Goal: Task Accomplishment & Management: Complete application form

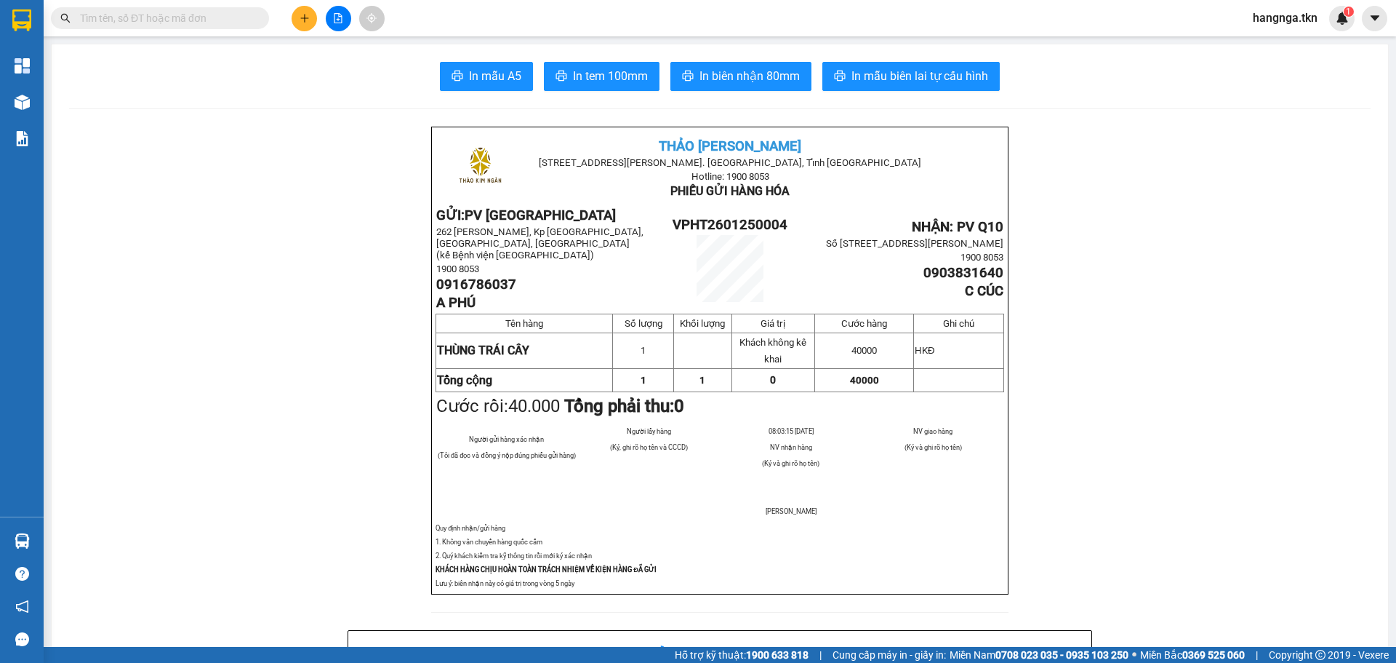
click at [305, 15] on icon "plus" at bounding box center [304, 18] width 1 height 8
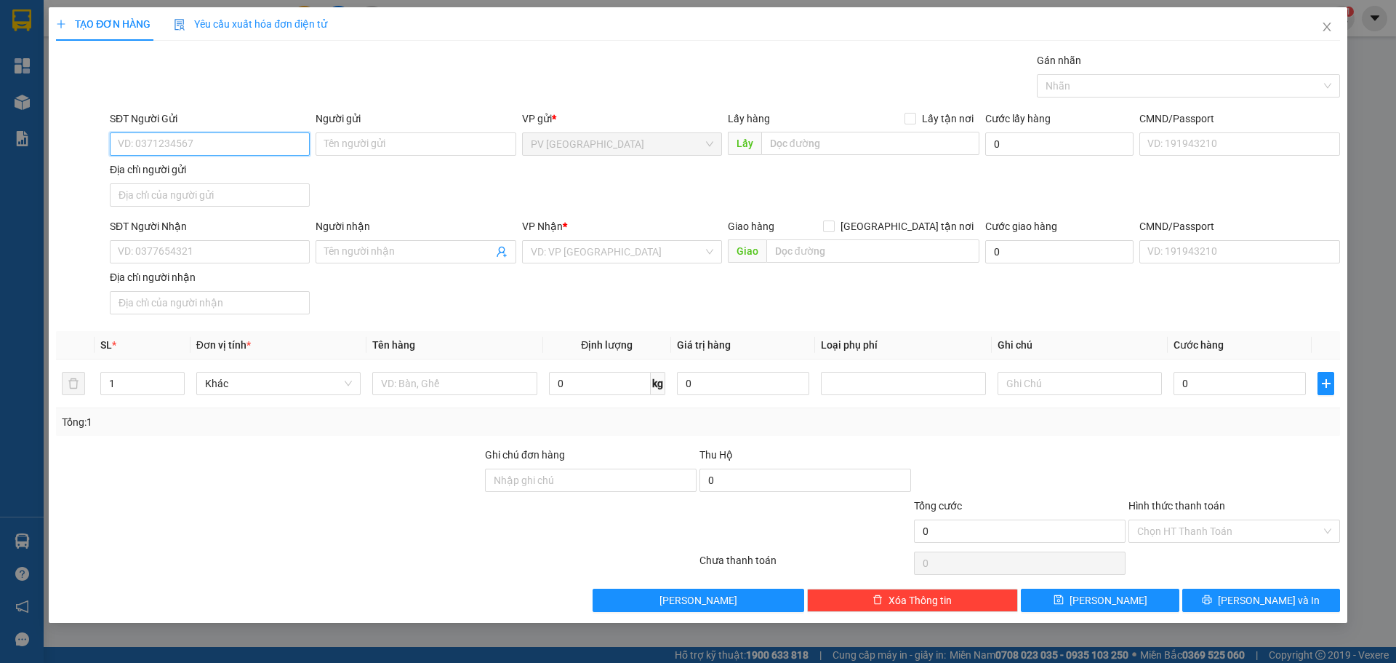
click at [231, 141] on input "SĐT Người Gửi" at bounding box center [210, 143] width 200 height 23
type input "0969969657"
click at [279, 164] on div "0969969657 - HIẾU" at bounding box center [210, 172] width 200 height 23
type input "HIẾU"
type input "0567679999"
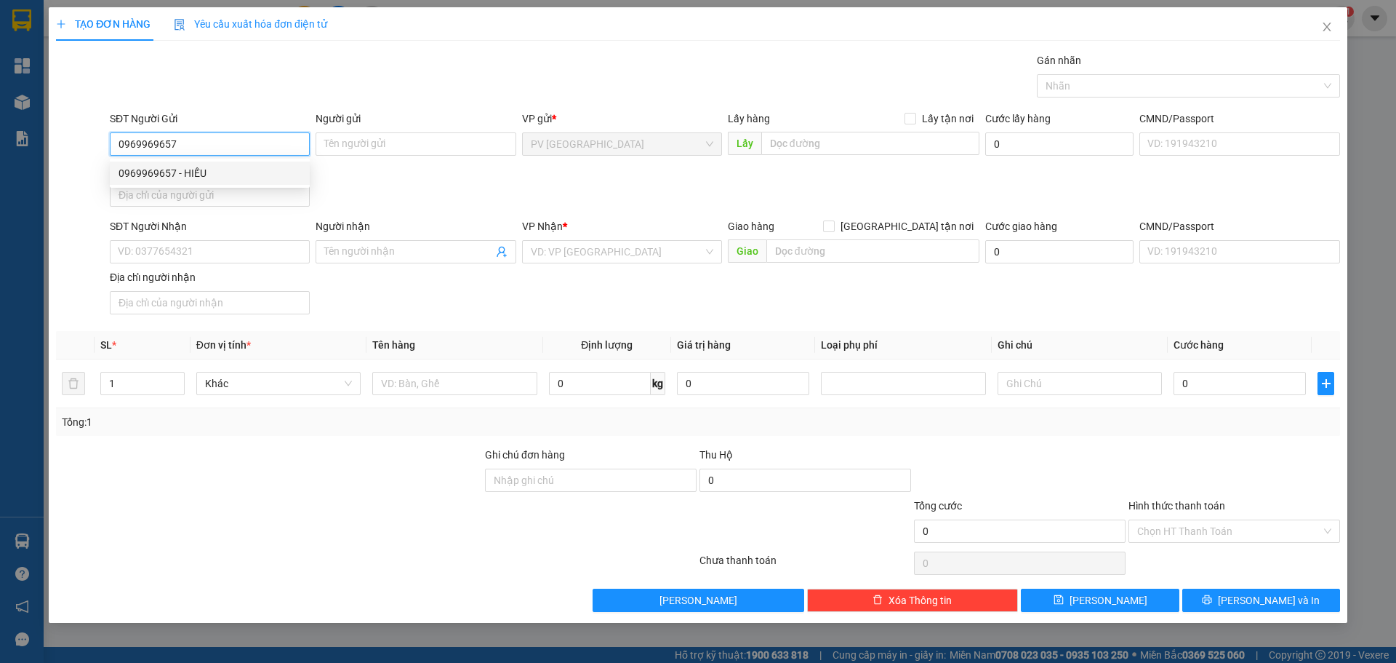
type input "HIỆU"
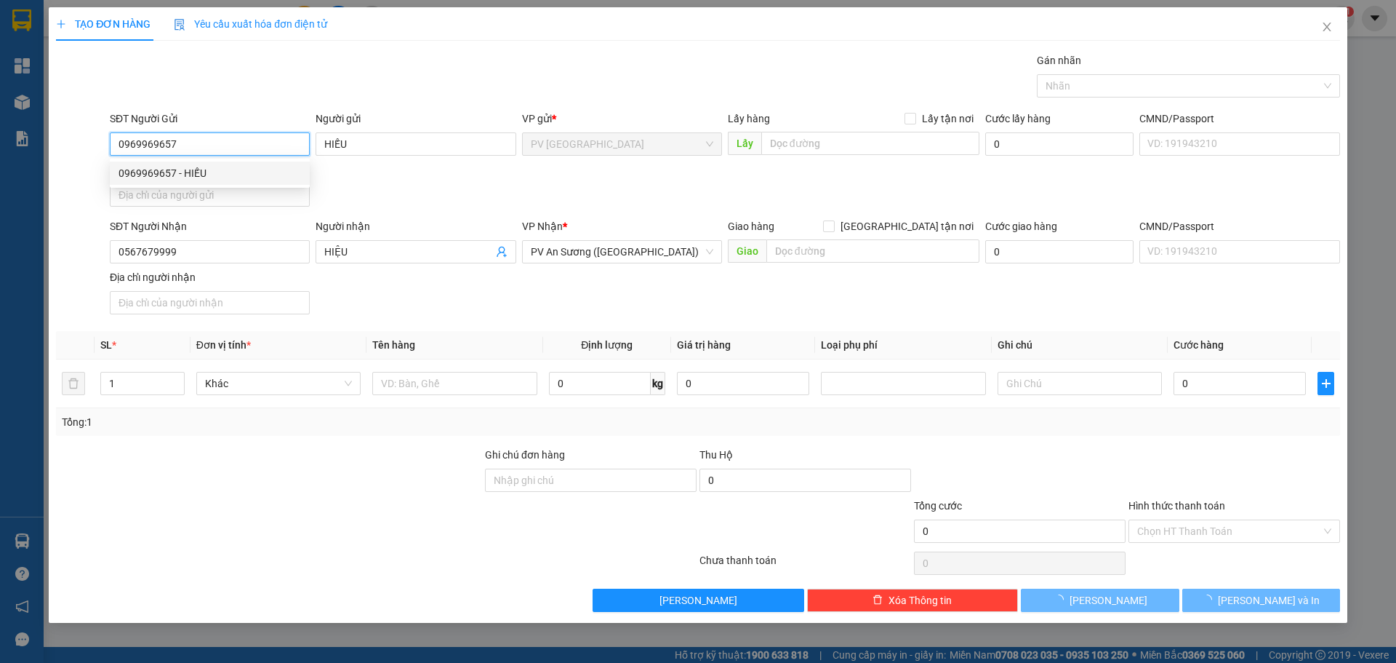
type input "20.000"
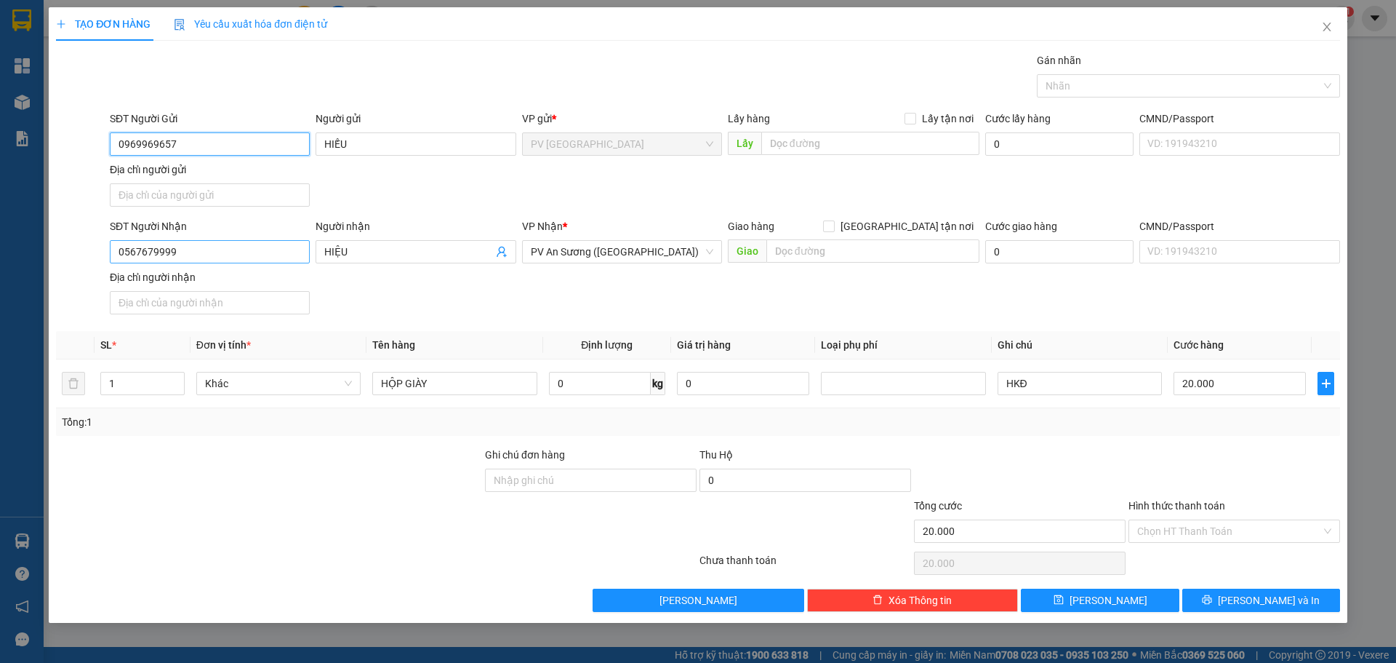
type input "0969969657"
click at [188, 250] on input "0567679999" at bounding box center [210, 251] width 200 height 23
type input "0"
click at [372, 263] on div "Người nhận HIỆU" at bounding box center [416, 243] width 200 height 51
click at [273, 254] on input "0" at bounding box center [210, 251] width 200 height 23
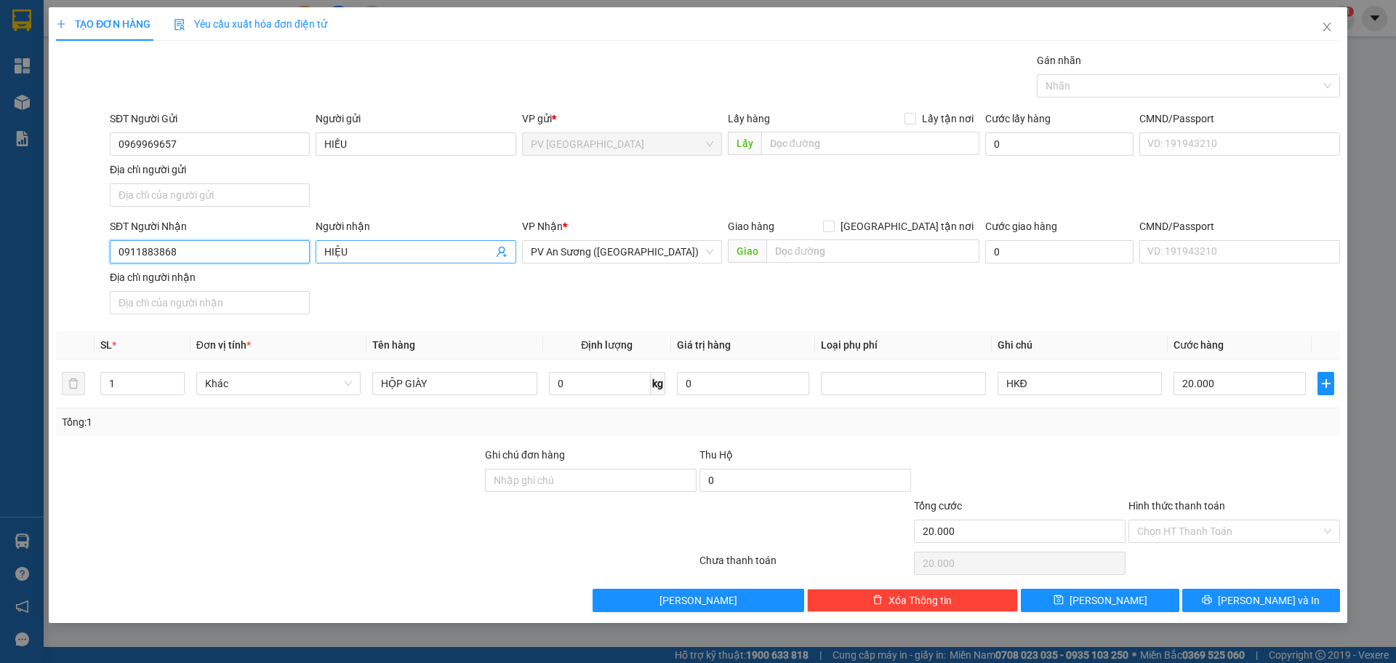
type input "0911883868"
click at [353, 252] on input "HIỆU" at bounding box center [408, 252] width 168 height 16
type input "H"
type input "D"
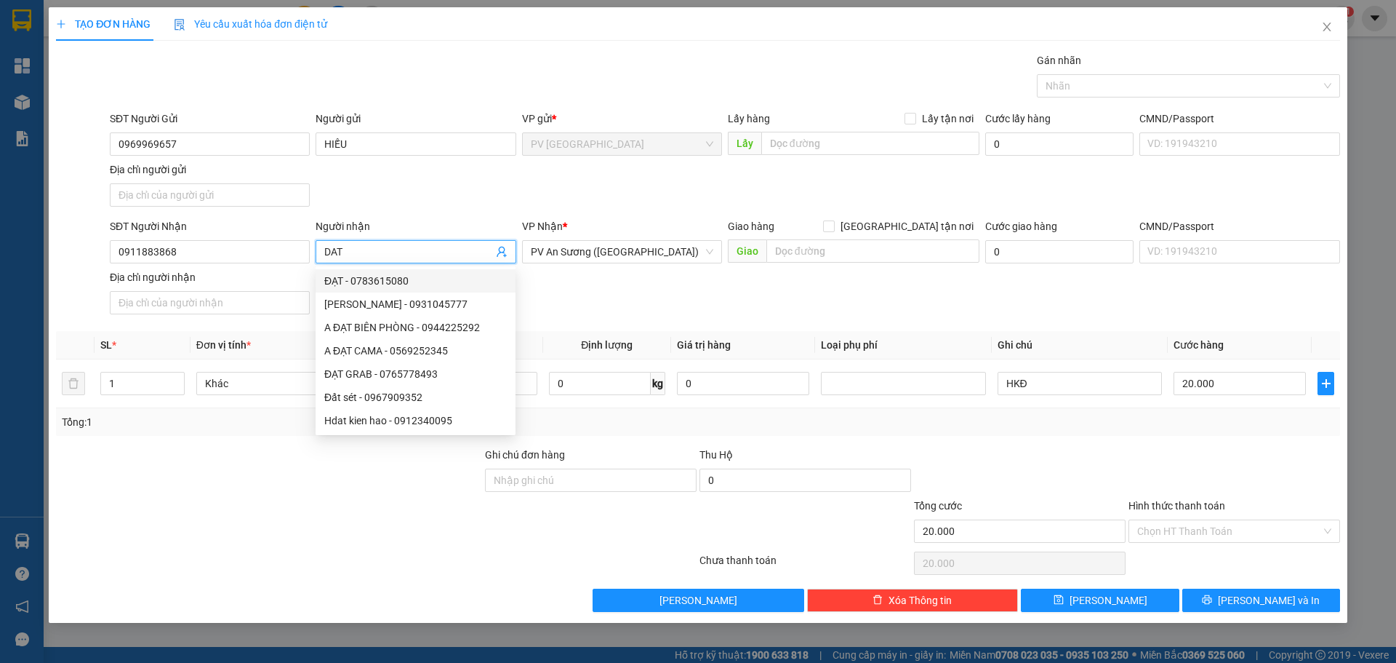
type input "DAT"
click at [577, 277] on div "SĐT Người Nhận 0911883868 Người nhận DAT VP Nhận * PV An Sương ([GEOGRAPHIC_DAT…" at bounding box center [725, 269] width 1236 height 102
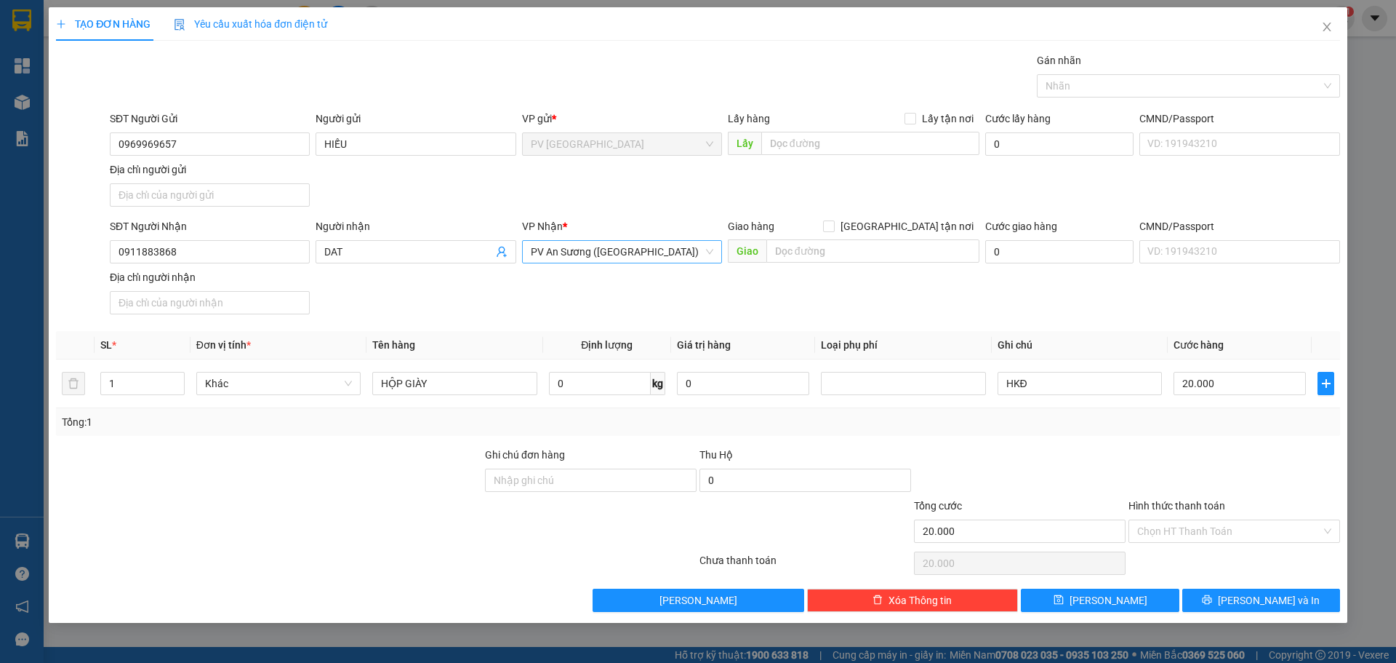
click at [652, 254] on span "PV An Sương ([GEOGRAPHIC_DATA])" at bounding box center [622, 252] width 183 height 22
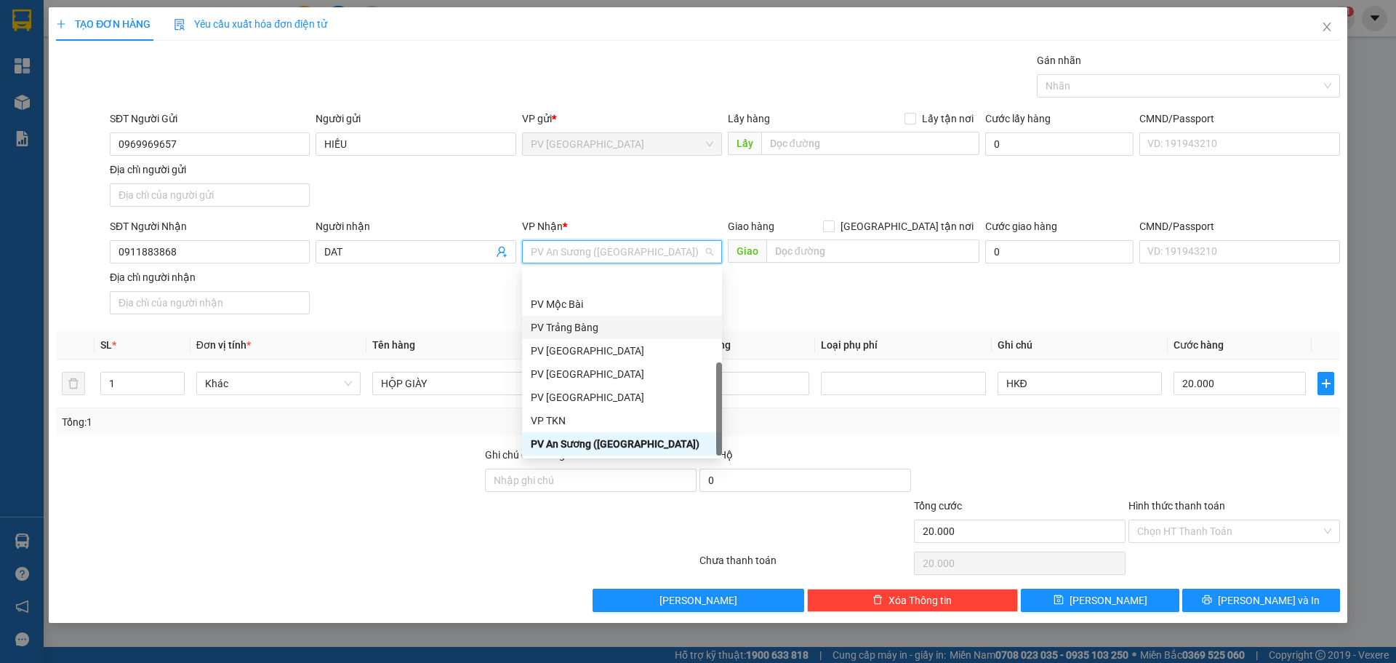
scroll to position [93, 0]
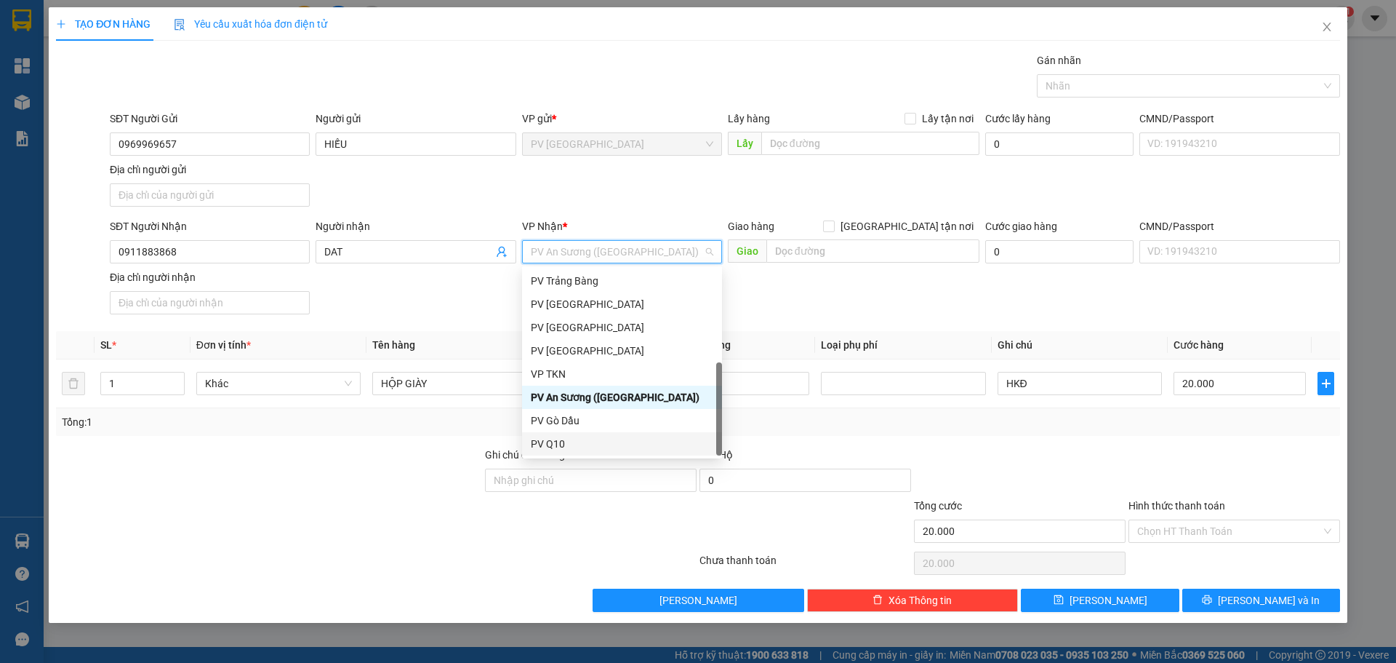
click at [591, 442] on div "PV Q10" at bounding box center [622, 444] width 183 height 16
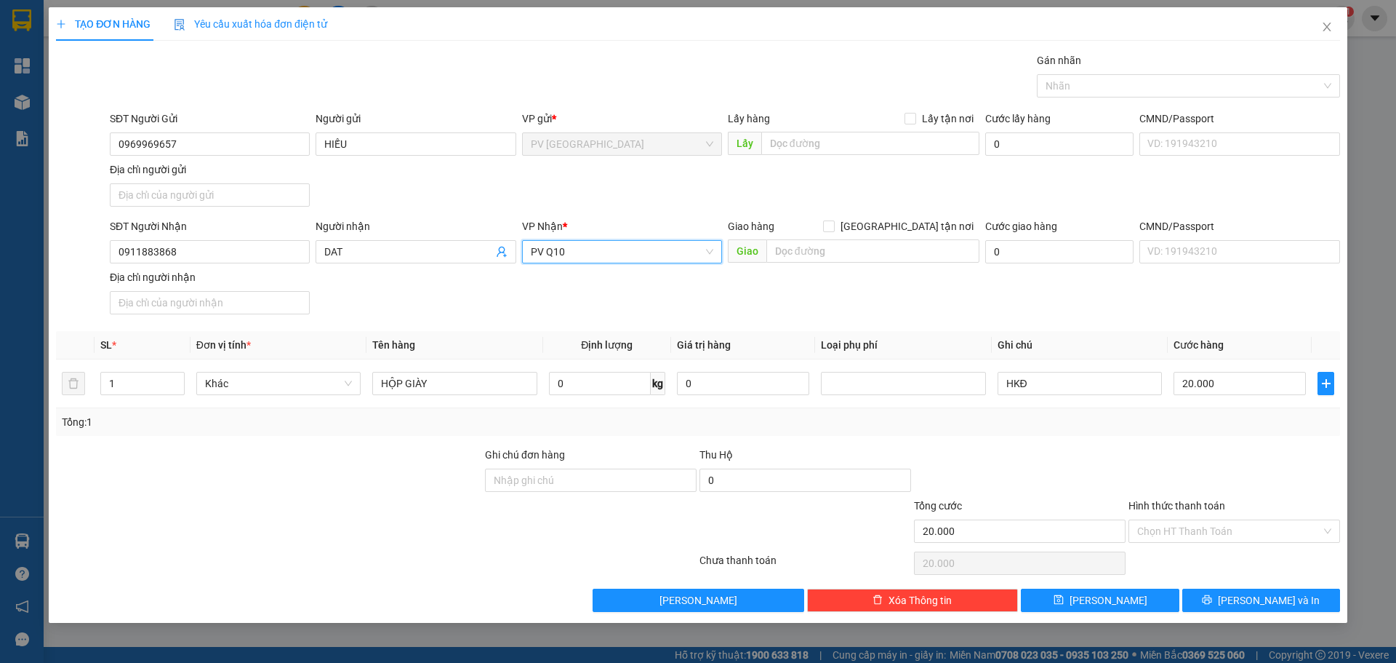
click at [393, 519] on div at bounding box center [269, 522] width 429 height 51
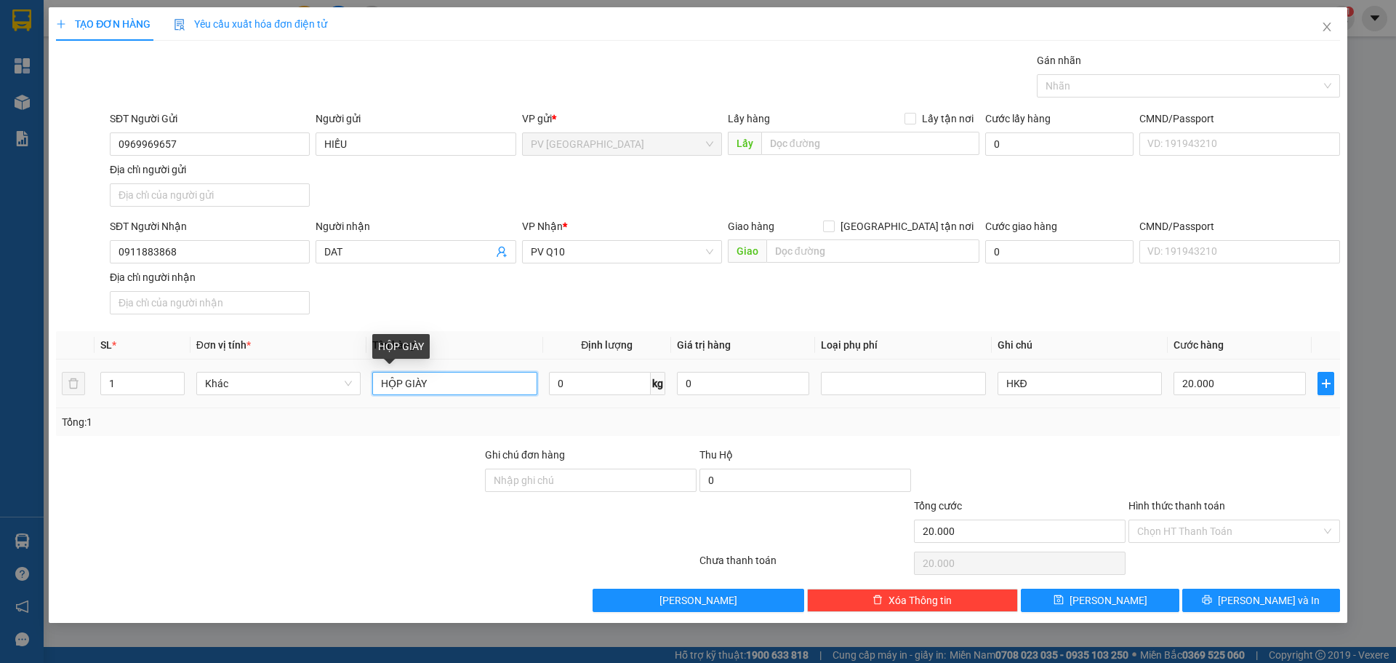
click at [480, 384] on input "HỘP GIÀY" at bounding box center [454, 383] width 164 height 23
type input "HỘP NHAN"
click at [284, 623] on div "TẠO ĐƠN HÀNG Yêu cầu xuất hóa đơn điện tử Transit Pickup Surcharge Ids Transit …" at bounding box center [698, 331] width 1396 height 663
click at [1065, 386] on input "HKĐ" at bounding box center [1080, 383] width 164 height 23
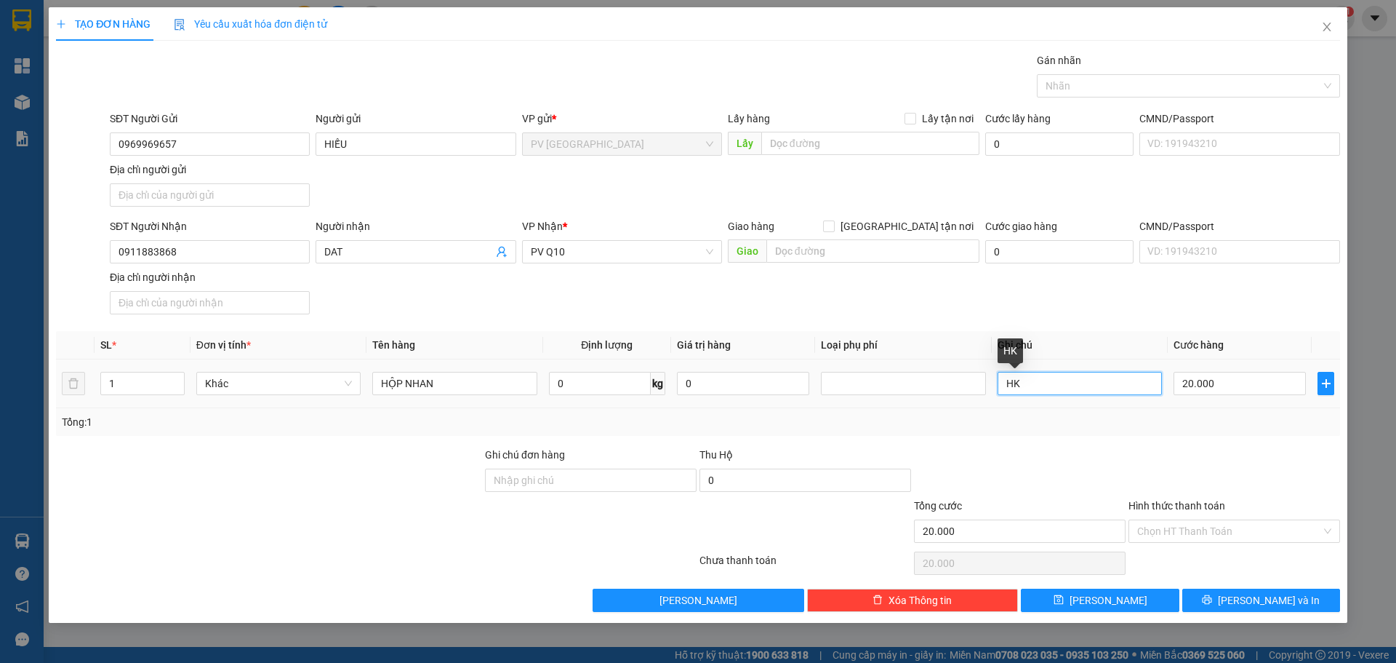
type input "H"
type input "HU K DEN"
click at [1105, 406] on td "HU K DEN" at bounding box center [1080, 383] width 176 height 49
click at [1207, 390] on input "20.000" at bounding box center [1240, 383] width 132 height 23
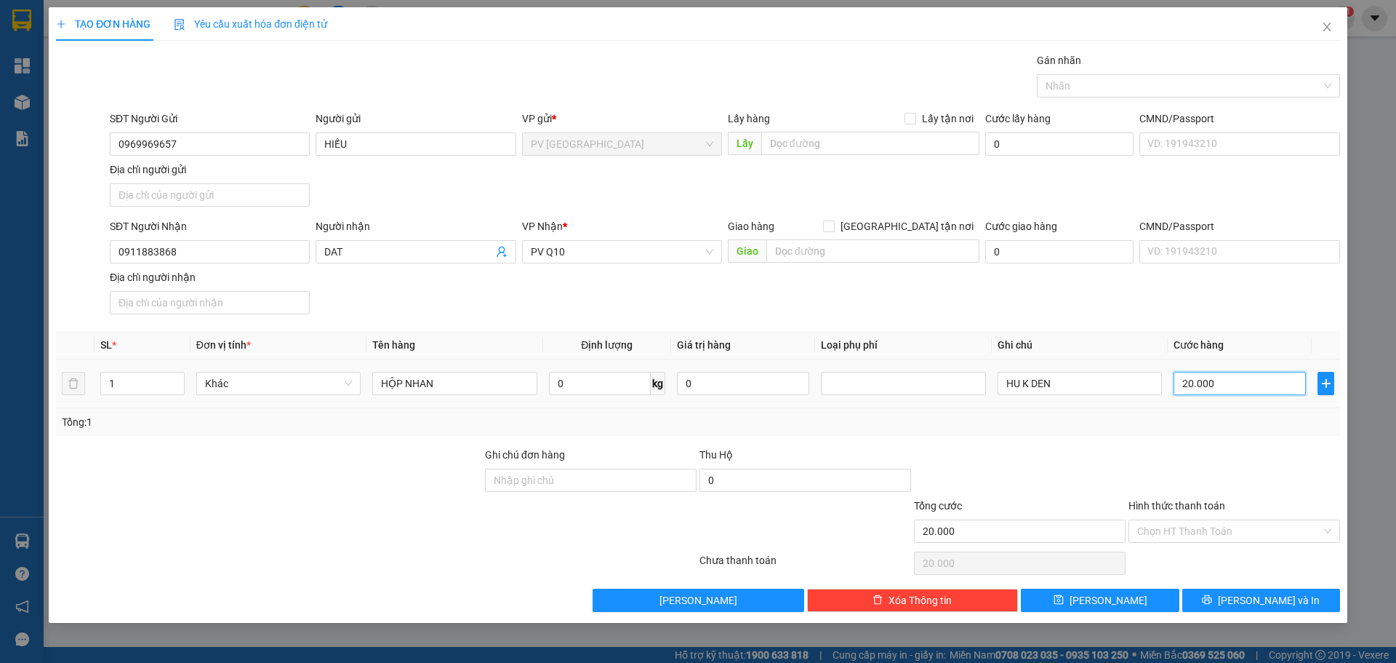
type input "0"
type input "3"
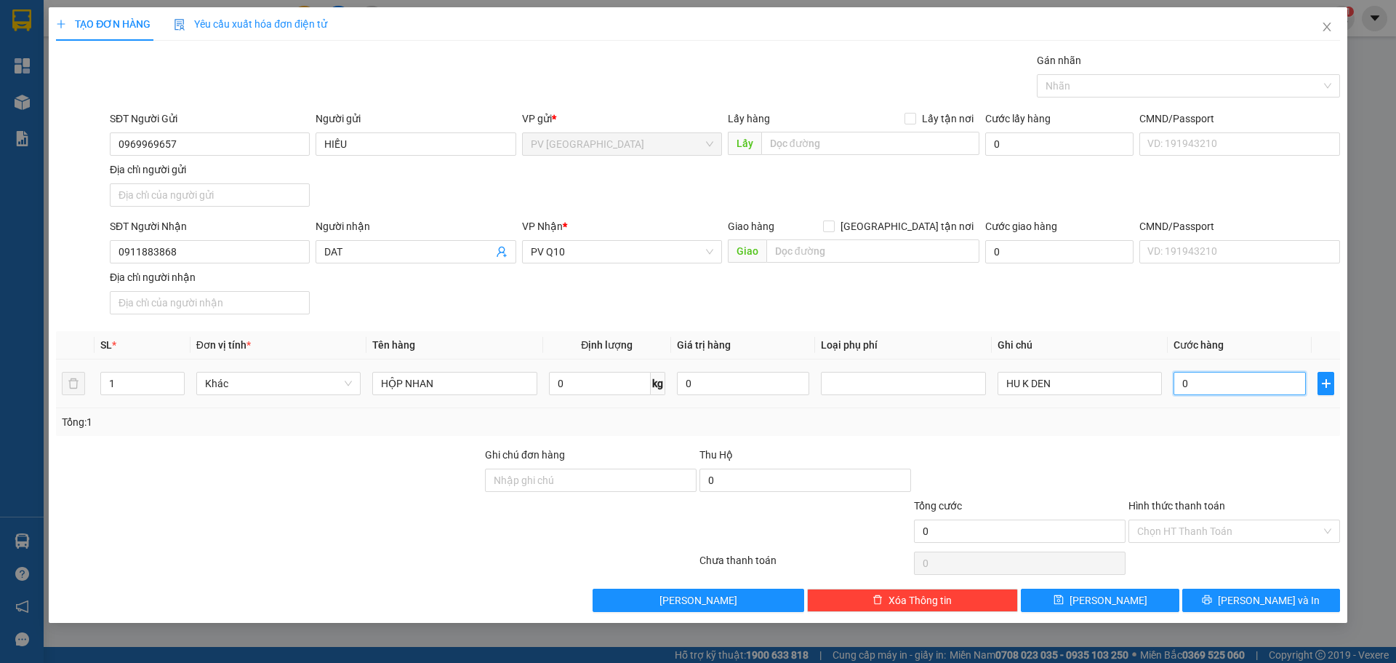
type input "03"
type input "30"
type input "030"
type input "300"
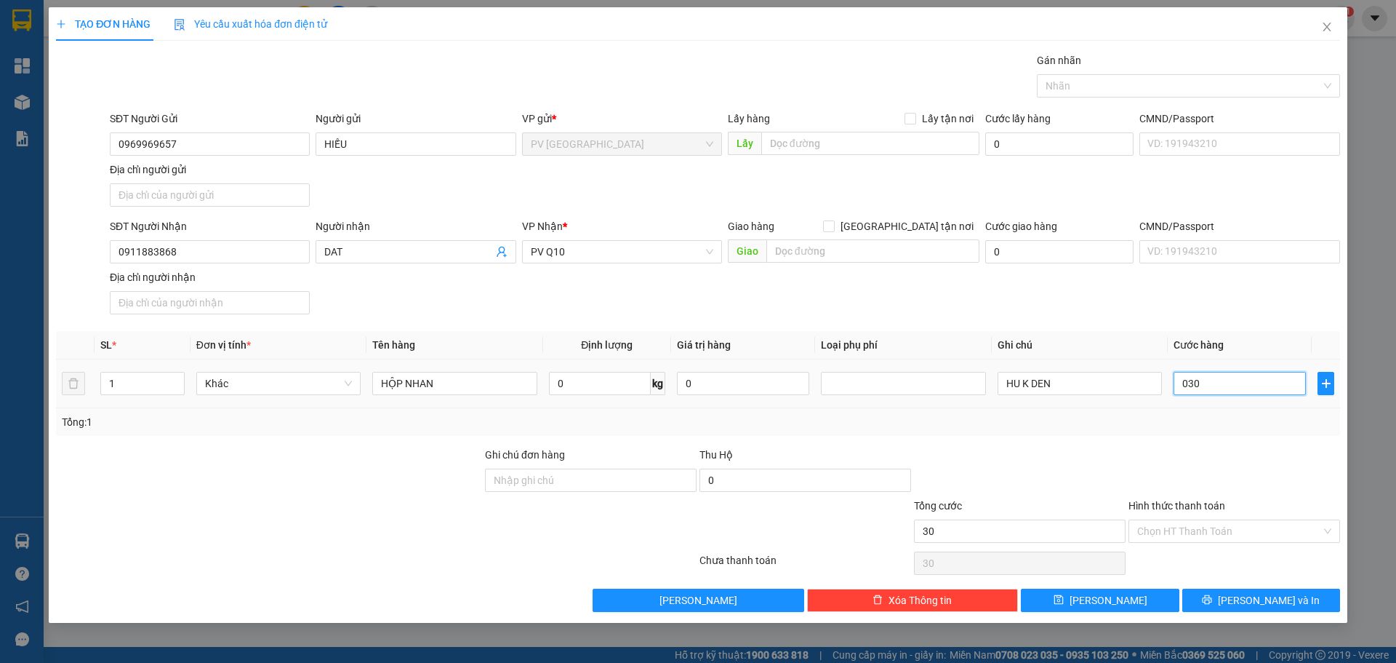
type input "300"
type input "0.300"
type input "3.000"
type input "03.000"
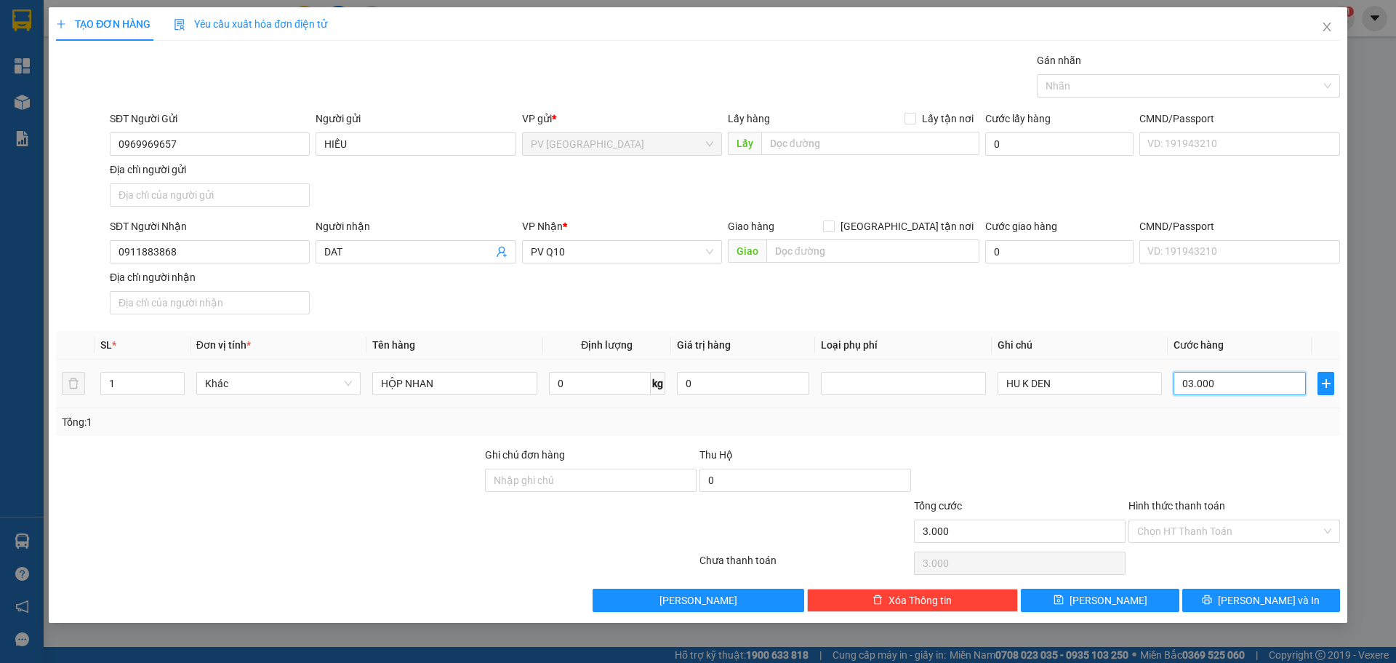
type input "30.000"
click at [1221, 414] on div "Tổng: 1" at bounding box center [698, 422] width 1273 height 16
click at [1233, 527] on input "Hình thức thanh toán" at bounding box center [1229, 531] width 184 height 22
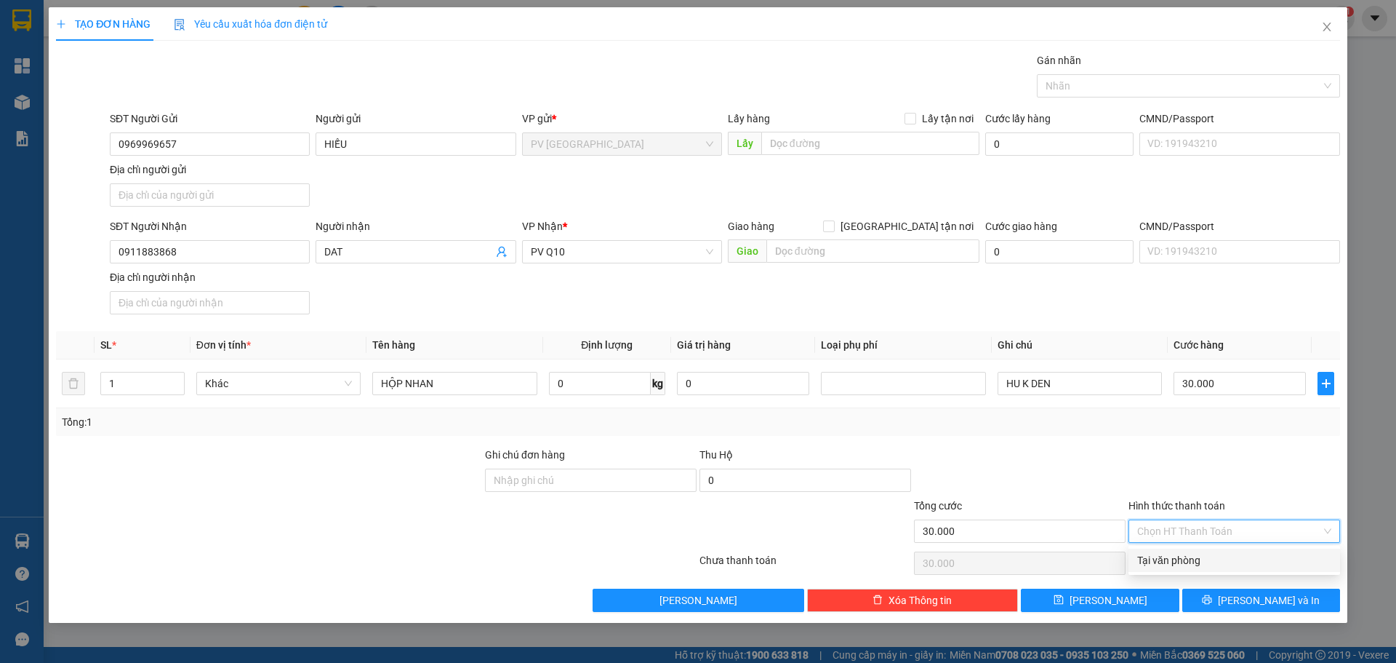
click at [1225, 560] on div "Tại văn phòng" at bounding box center [1234, 560] width 194 height 16
type input "0"
click at [1222, 479] on div at bounding box center [1234, 472] width 215 height 51
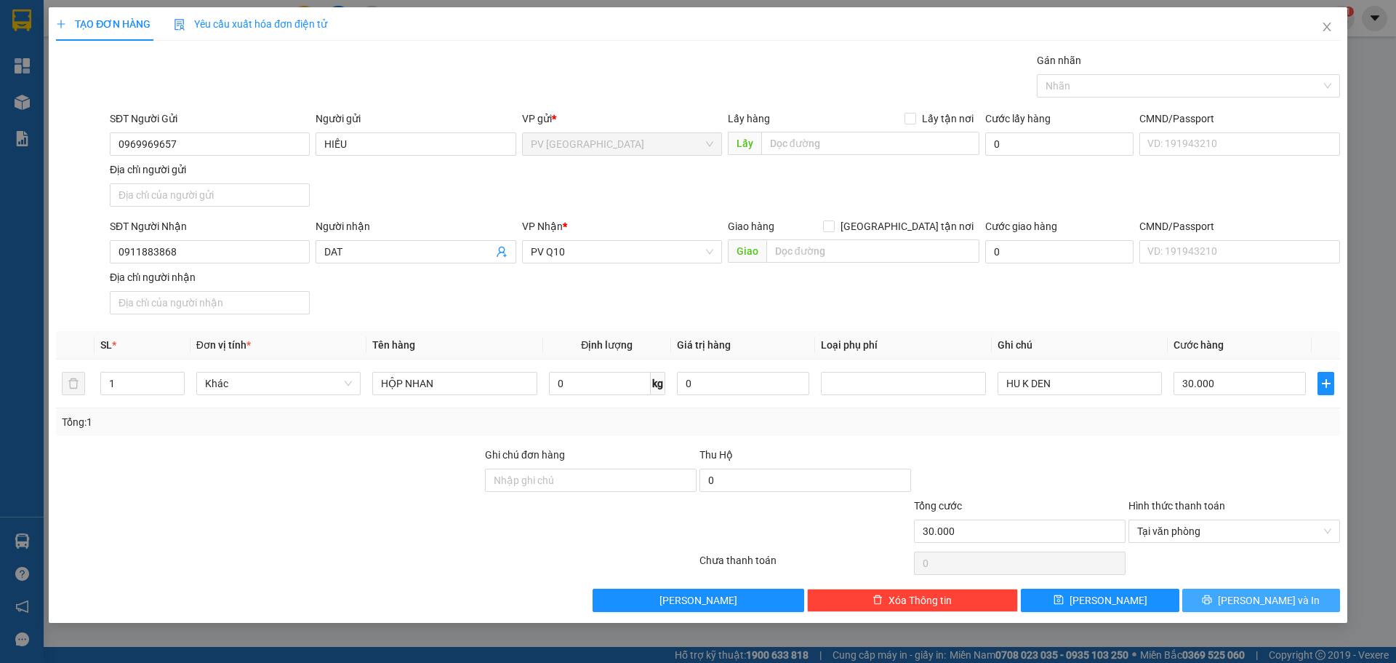
click at [1247, 606] on button "[PERSON_NAME] và In" at bounding box center [1262, 599] width 158 height 23
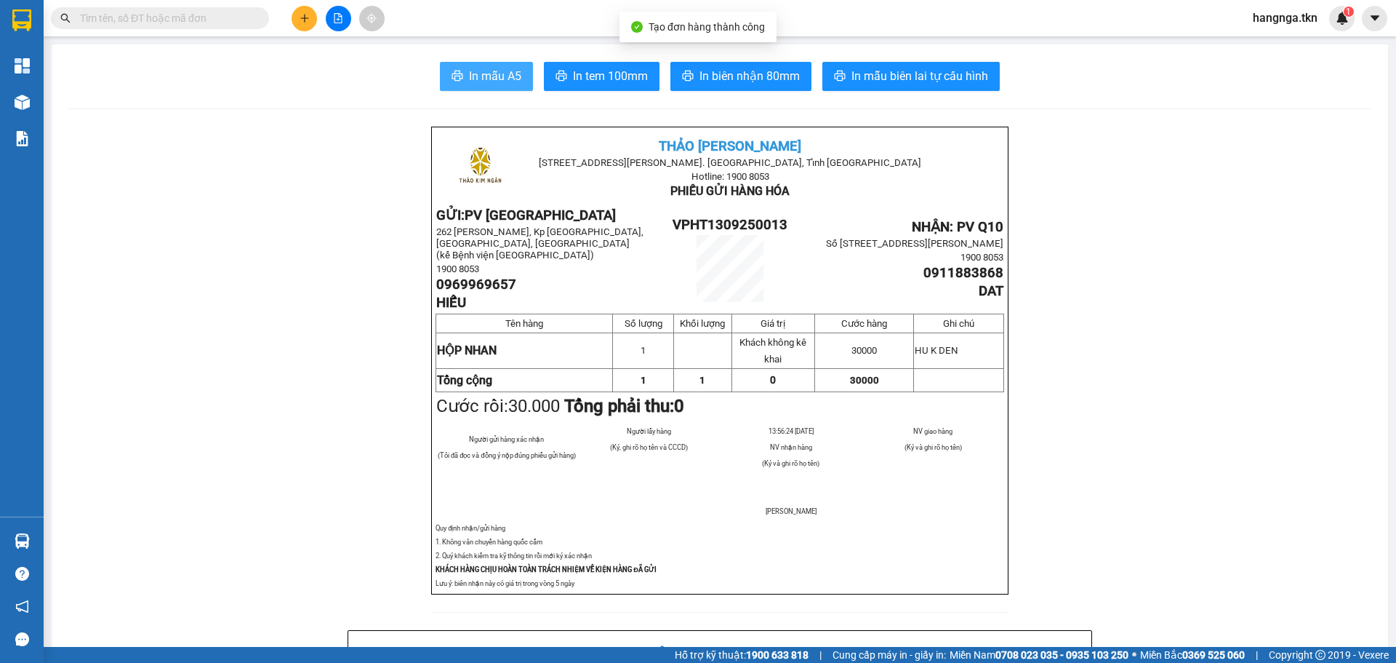
click at [475, 78] on span "In mẫu A5" at bounding box center [495, 76] width 52 height 18
